Goal: Download file/media

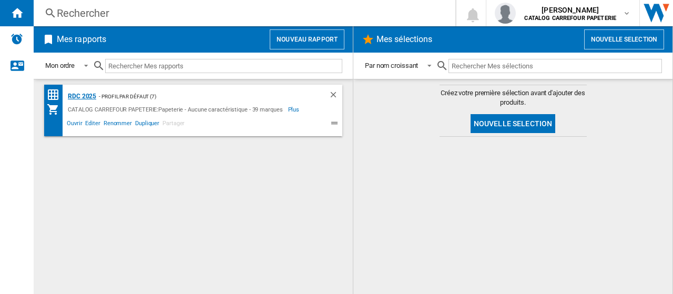
click at [83, 98] on div "RDC 2025" at bounding box center [80, 96] width 31 height 13
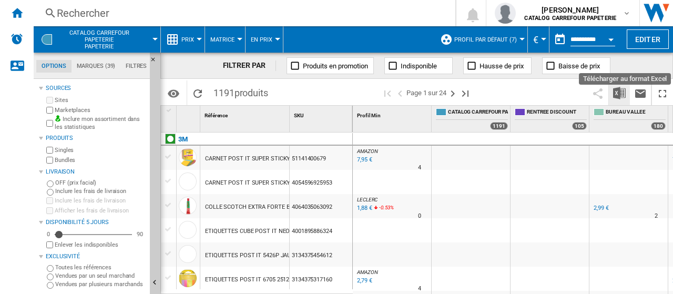
click at [617, 92] on img "Télécharger au format Excel" at bounding box center [619, 93] width 13 height 13
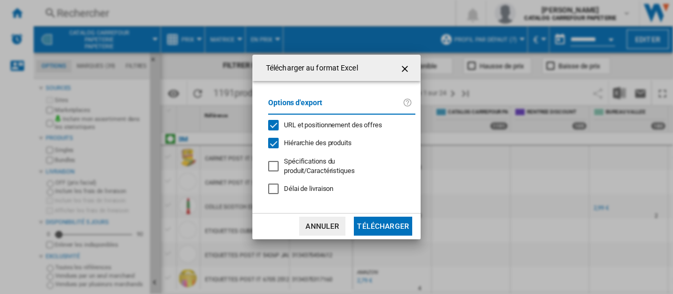
click at [279, 128] on div "URL et positionnement des offres" at bounding box center [273, 125] width 11 height 11
drag, startPoint x: 277, startPoint y: 143, endPoint x: 269, endPoint y: 133, distance: 13.0
click at [275, 140] on div "Hiérarchie des produits" at bounding box center [273, 143] width 11 height 11
click at [269, 130] on div "URL et positionnement des offres" at bounding box center [273, 125] width 11 height 11
click at [275, 147] on div "Hiérarchie des produits" at bounding box center [273, 143] width 11 height 11
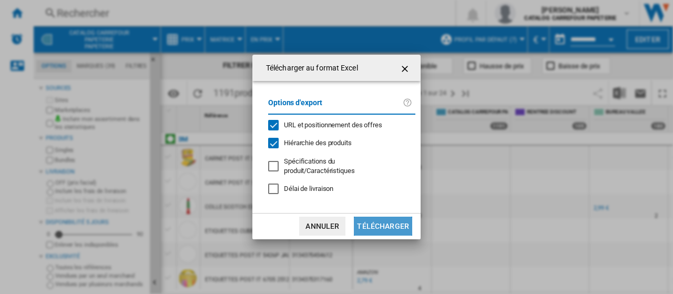
click at [400, 218] on button "Télécharger" at bounding box center [383, 226] width 58 height 19
